Goal: Information Seeking & Learning: Find specific fact

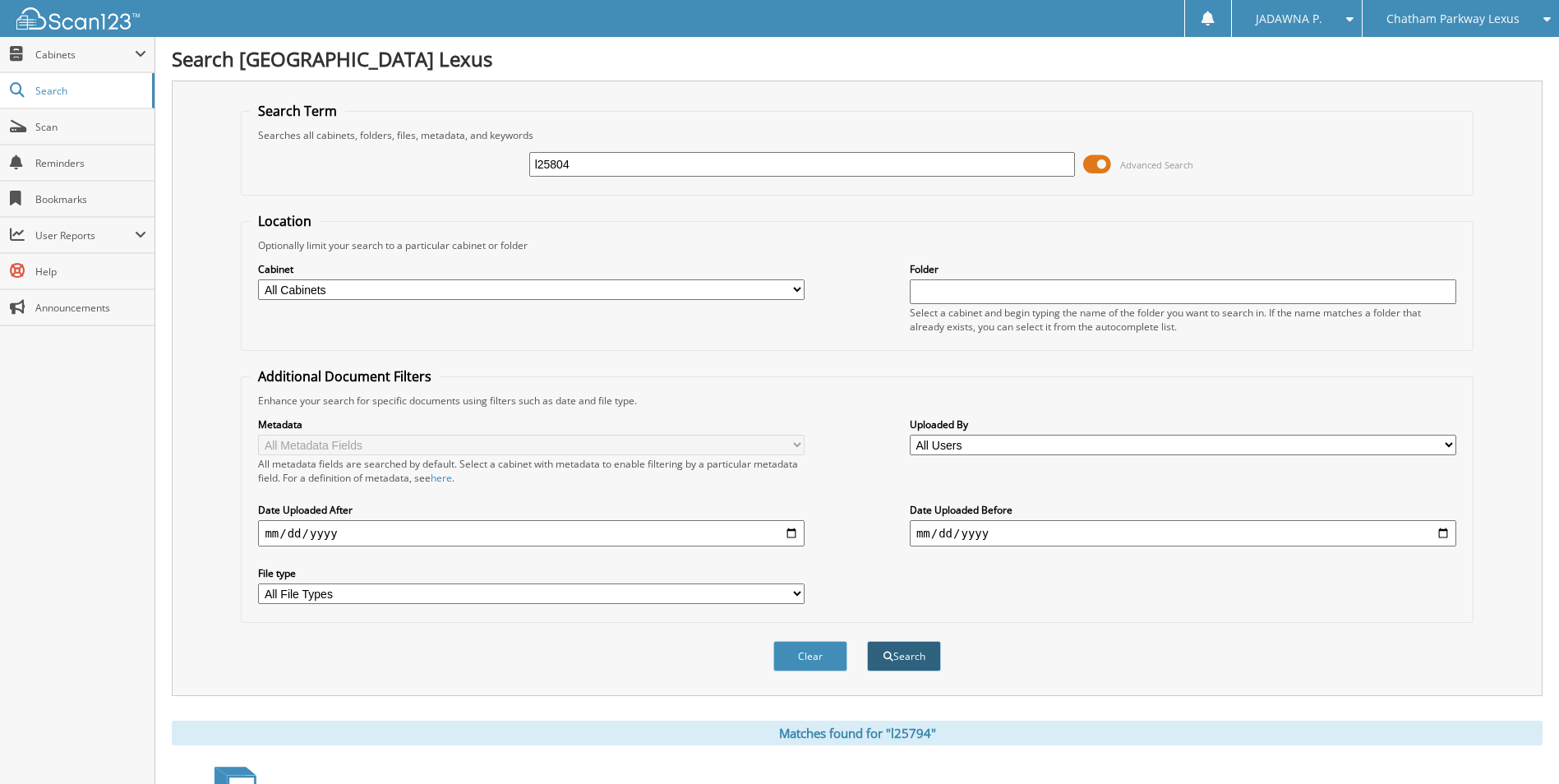
type input "l25804"
click at [923, 667] on button "Search" at bounding box center [904, 656] width 74 height 30
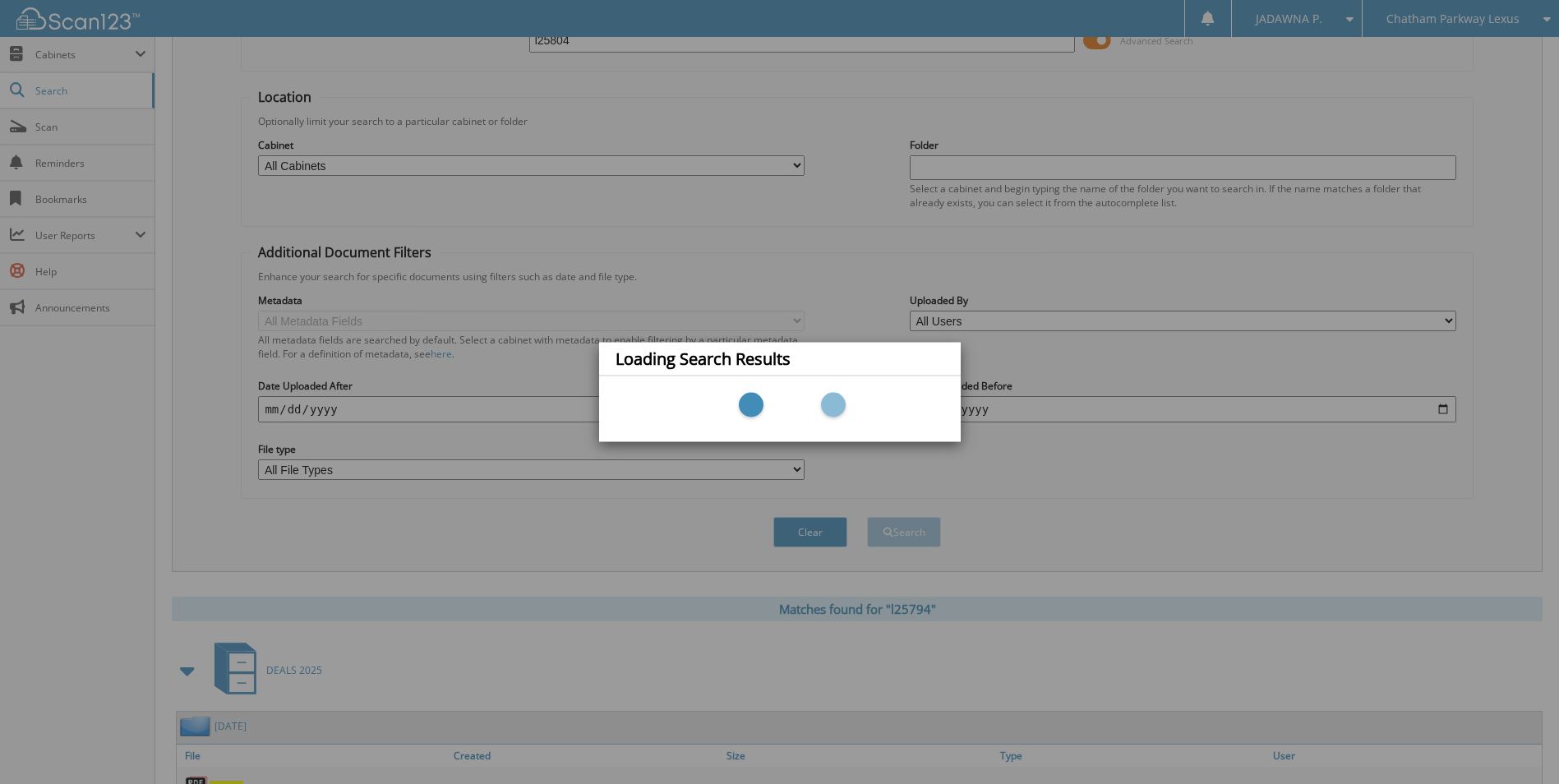
scroll to position [294, 0]
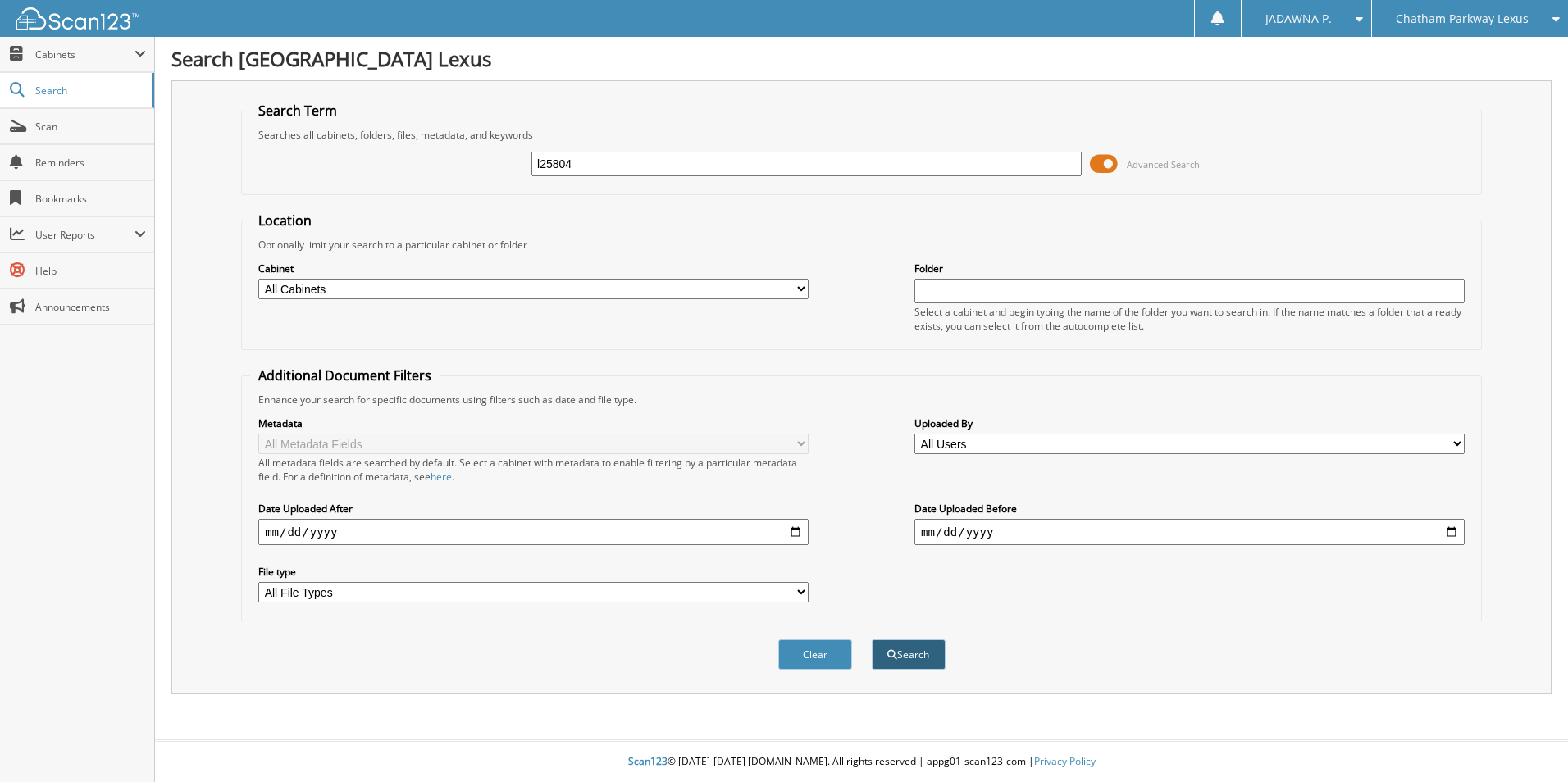
type input "l25804"
click at [908, 653] on button "Search" at bounding box center [909, 654] width 74 height 30
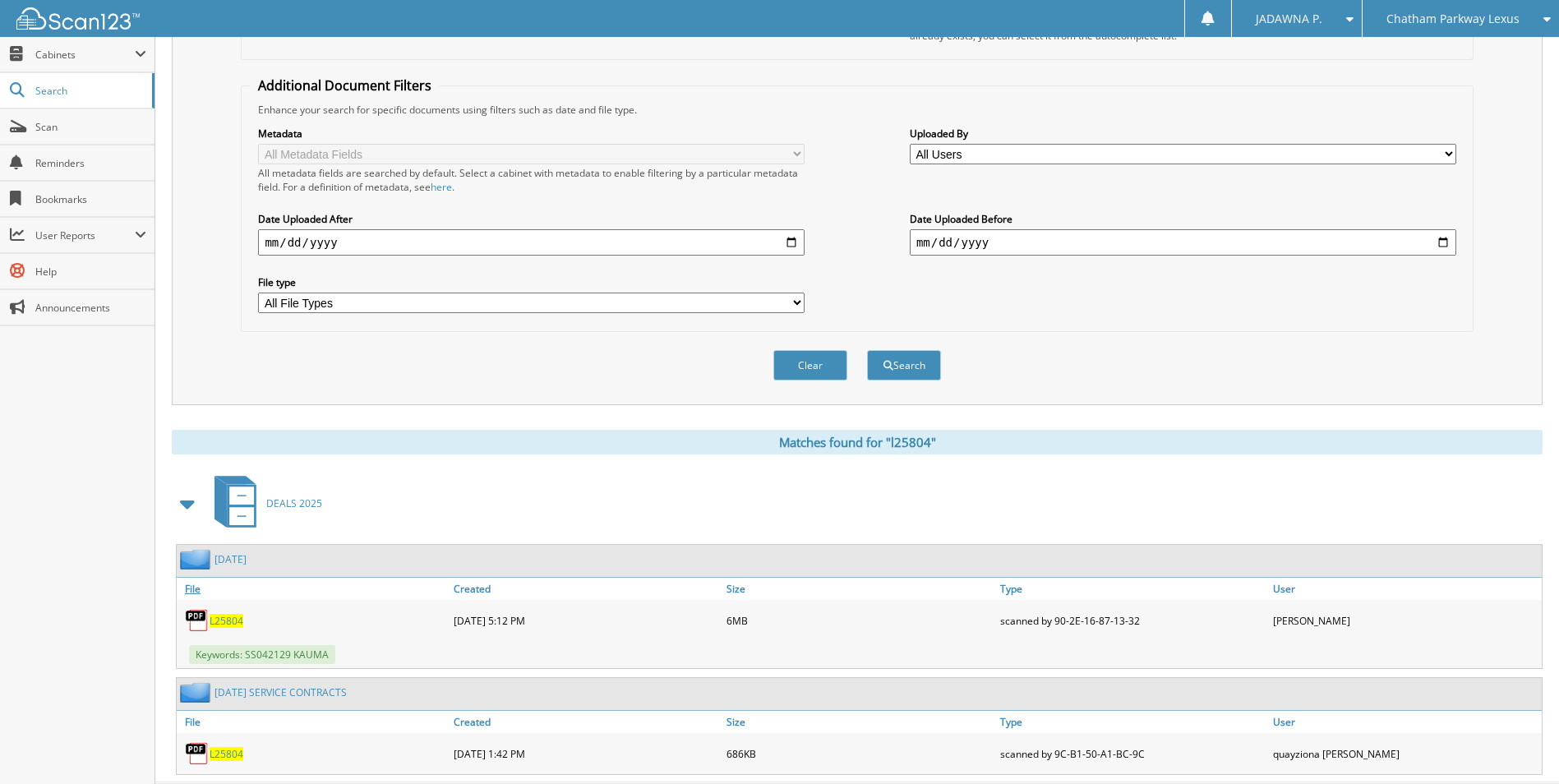
scroll to position [332, 0]
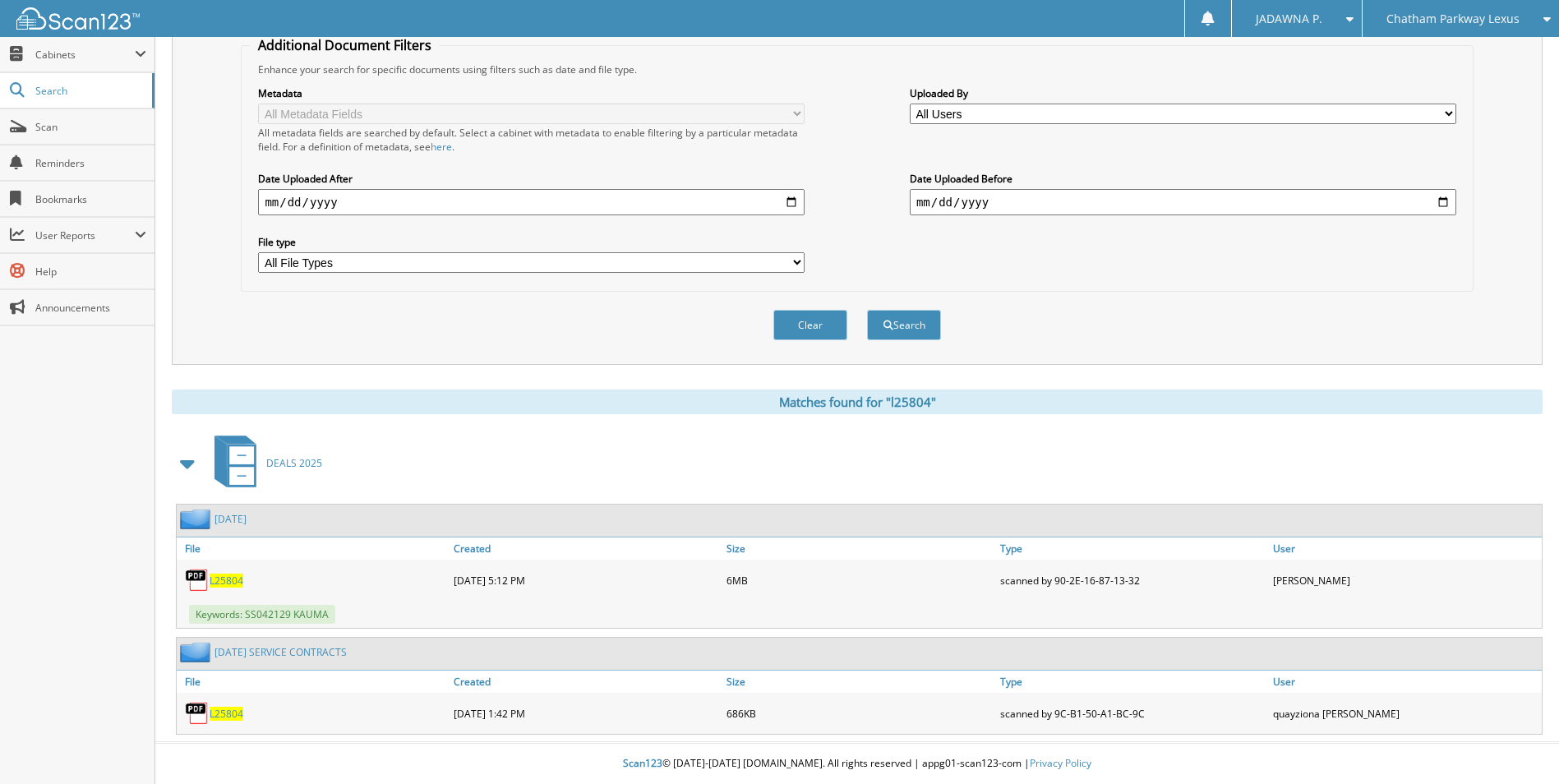
click at [219, 578] on span "L25804" at bounding box center [226, 580] width 34 height 14
